Goal: Information Seeking & Learning: Learn about a topic

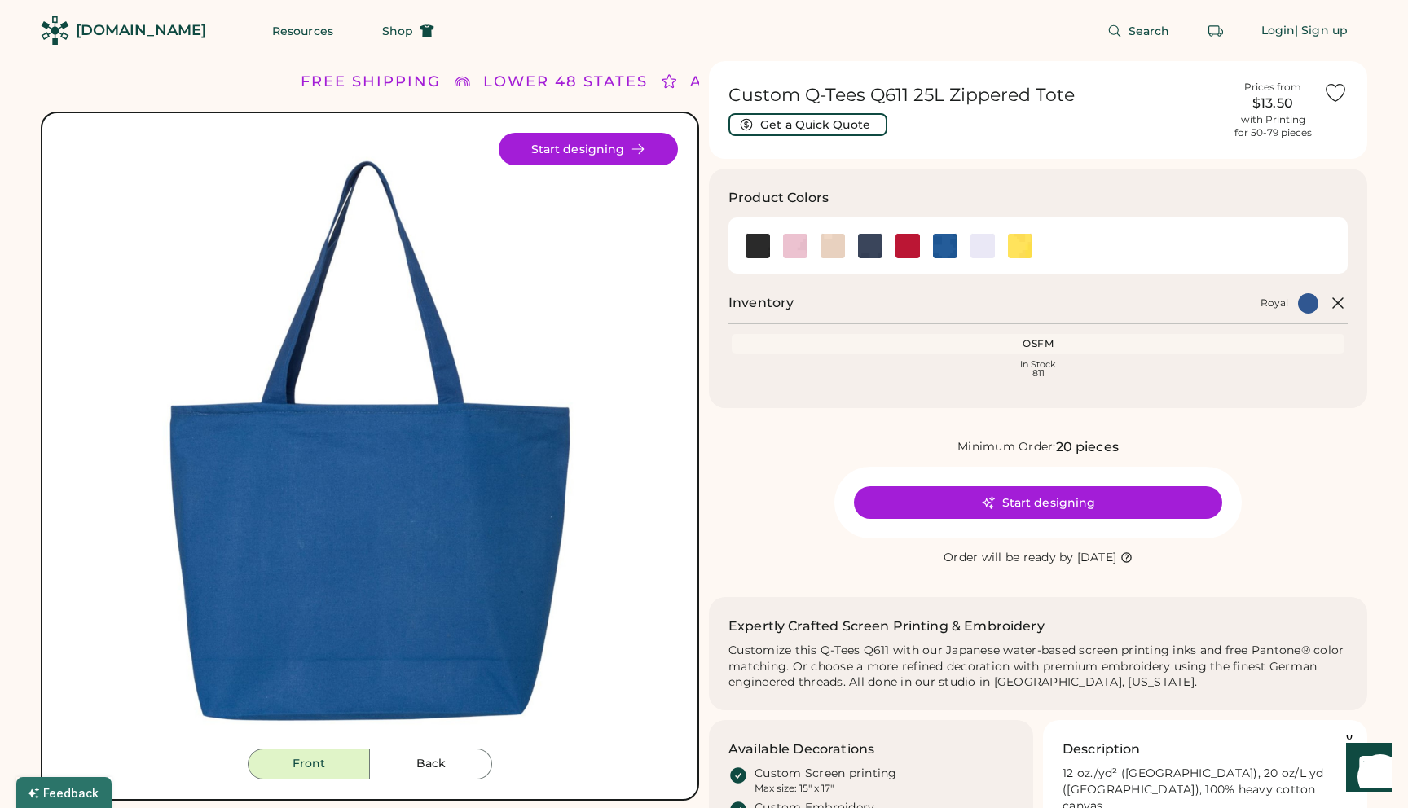
click at [763, 28] on div "Search Login | Sign up" at bounding box center [910, 30] width 913 height 61
click at [755, 246] on img at bounding box center [757, 246] width 24 height 24
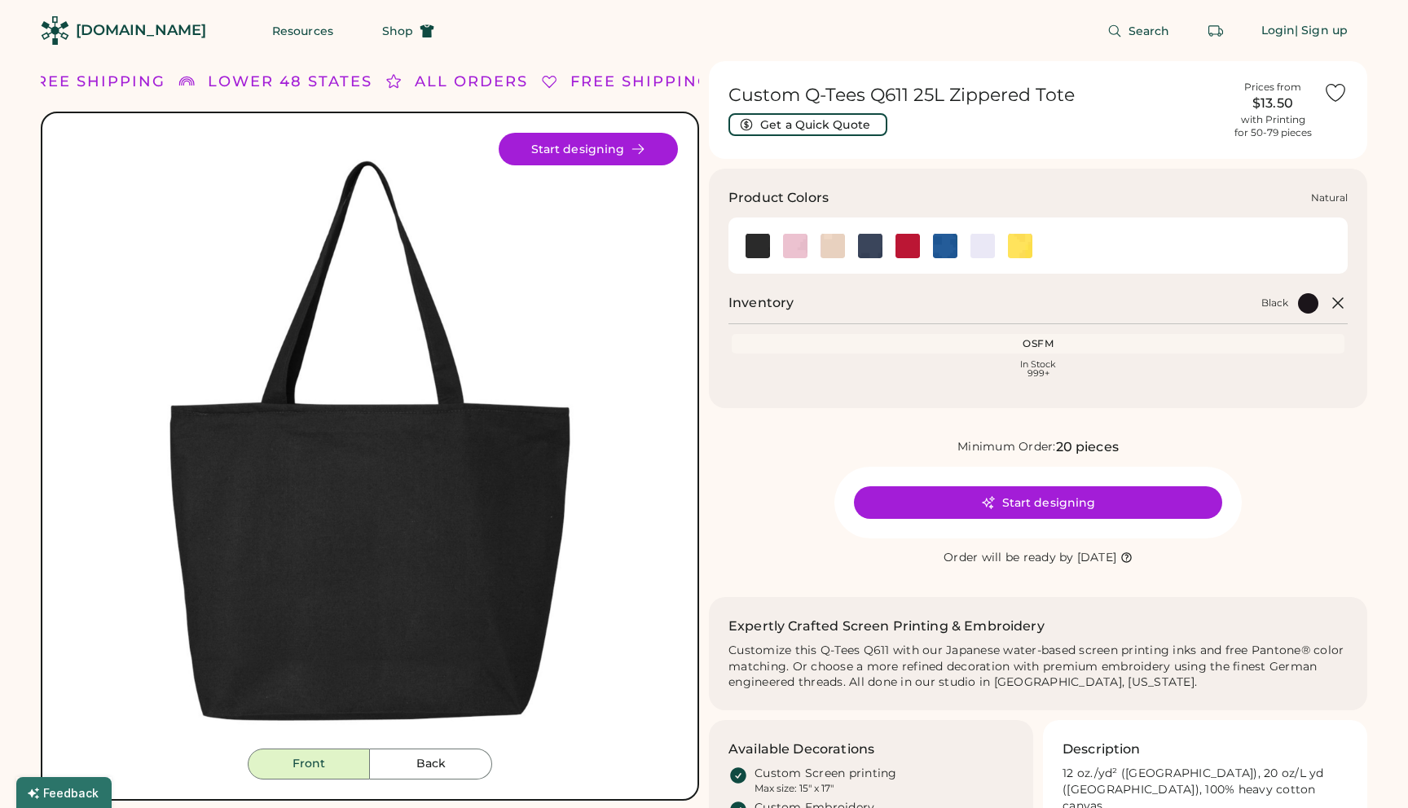
click at [831, 245] on img at bounding box center [832, 246] width 24 height 24
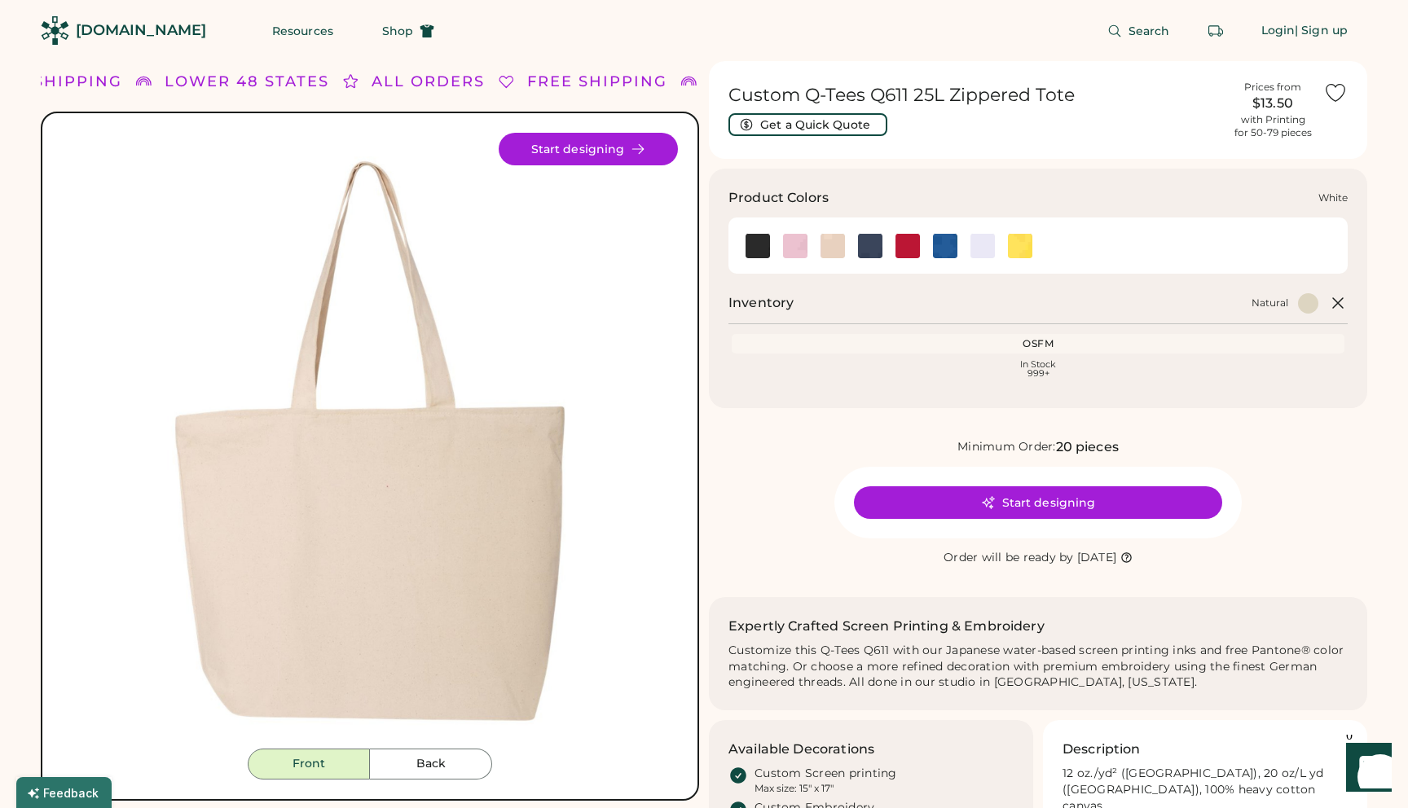
click at [980, 247] on img at bounding box center [982, 246] width 24 height 24
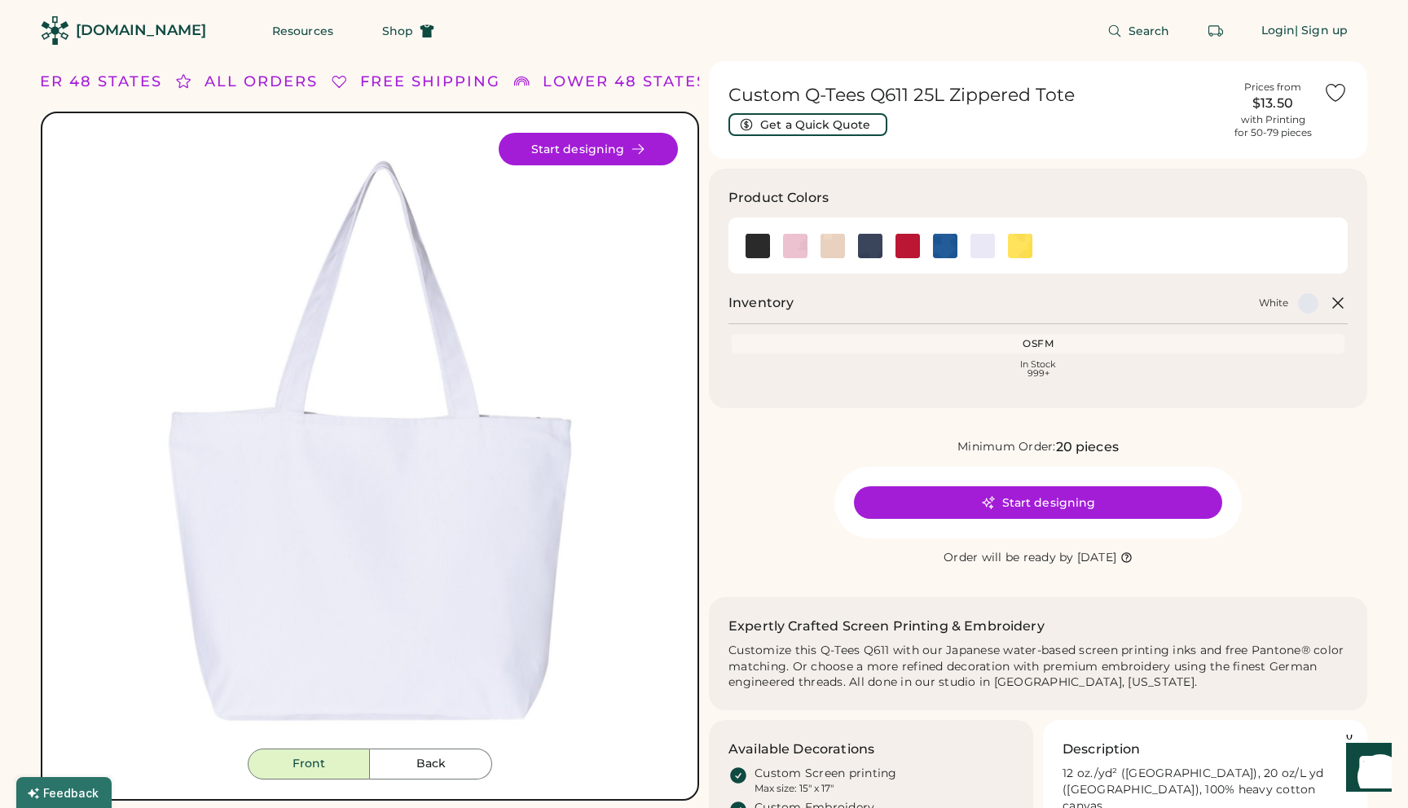
click at [412, 614] on img at bounding box center [370, 441] width 616 height 616
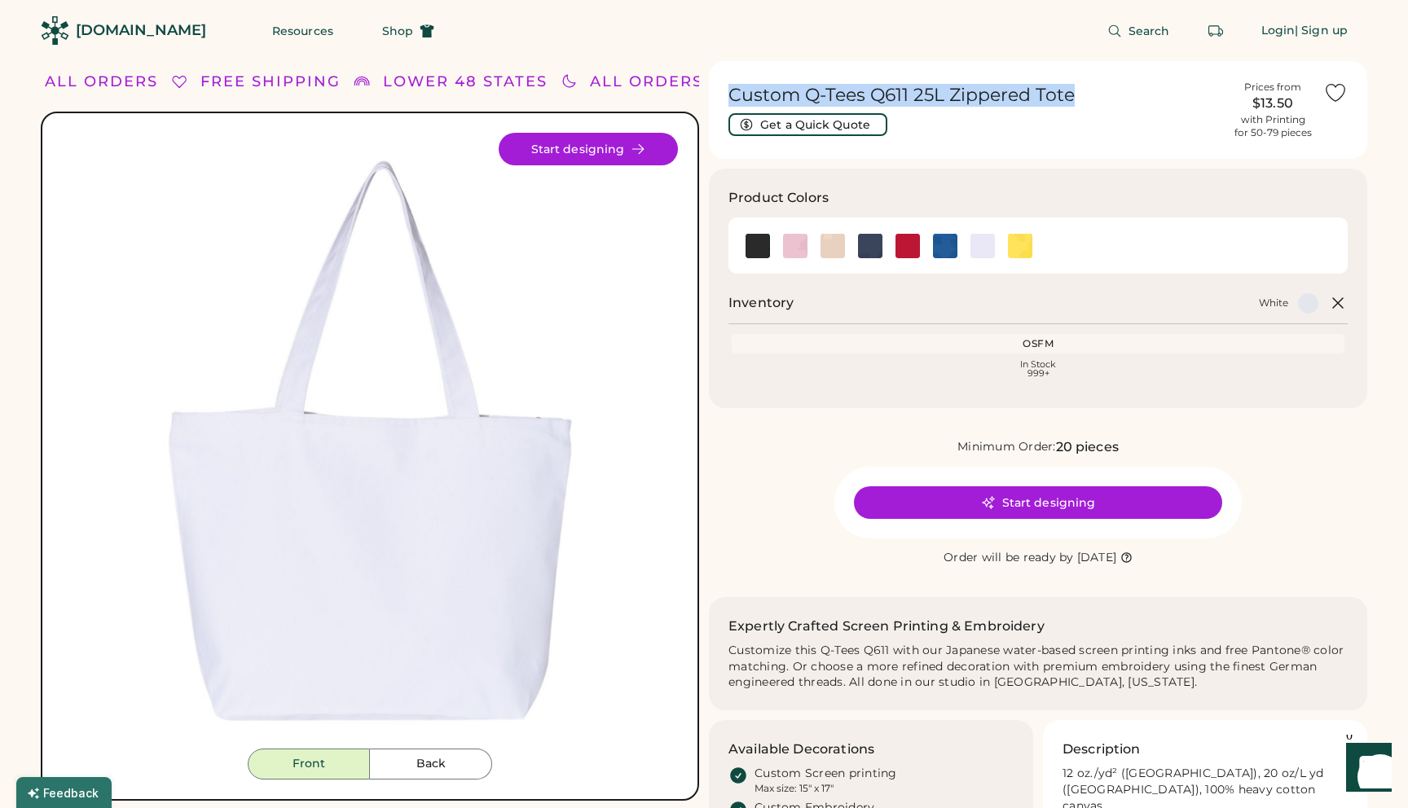
drag, startPoint x: 1069, startPoint y: 97, endPoint x: 731, endPoint y: 90, distance: 338.2
click at [731, 90] on h1 "Custom Q-Tees Q611 25L Zippered Tote" at bounding box center [975, 95] width 494 height 23
copy h1 "Custom Q-Tees Q611 25L Zippered Tote"
